Goal: Find specific page/section: Find specific page/section

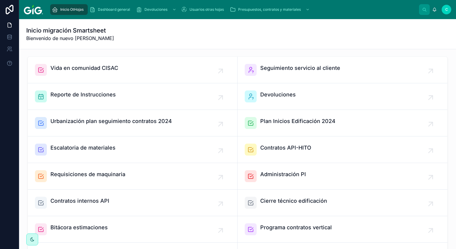
click at [279, 96] on span "Devoluciones" at bounding box center [278, 94] width 36 height 8
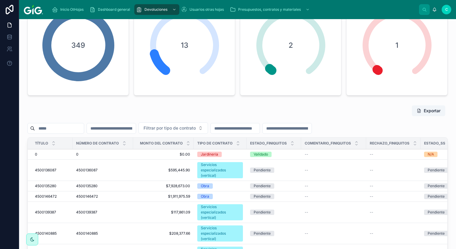
scroll to position [60, 0]
click at [166, 11] on span "Devoluciones" at bounding box center [155, 9] width 23 height 5
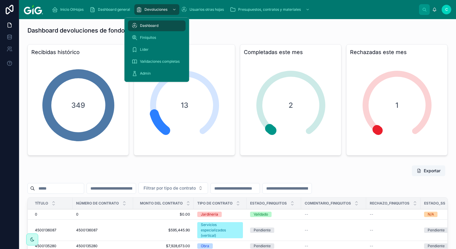
click at [150, 37] on span "Finiquitos" at bounding box center [148, 37] width 16 height 5
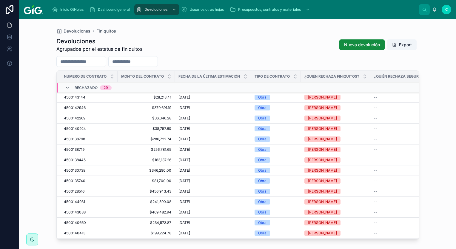
click at [67, 87] on icon at bounding box center [67, 87] width 5 height 5
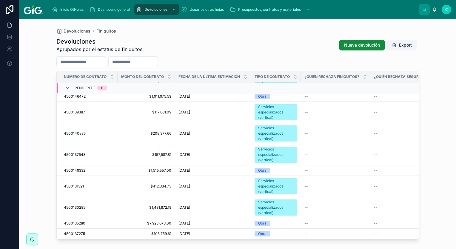
scroll to position [41, 0]
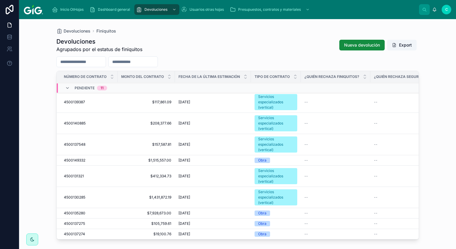
click at [448, 10] on div "C" at bounding box center [447, 10] width 10 height 10
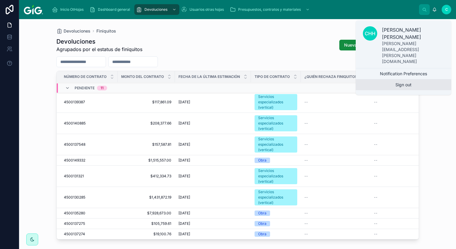
click at [407, 79] on button "Sign out" at bounding box center [403, 84] width 95 height 11
